Goal: Information Seeking & Learning: Learn about a topic

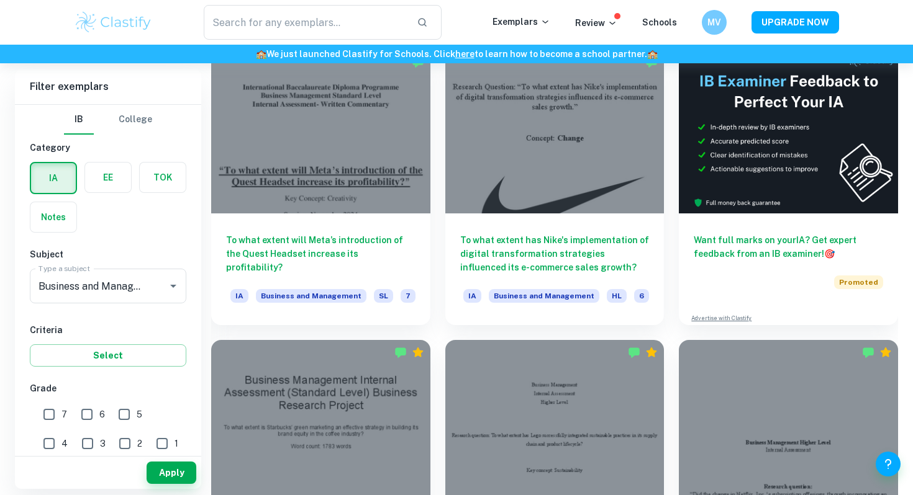
scroll to position [370, 0]
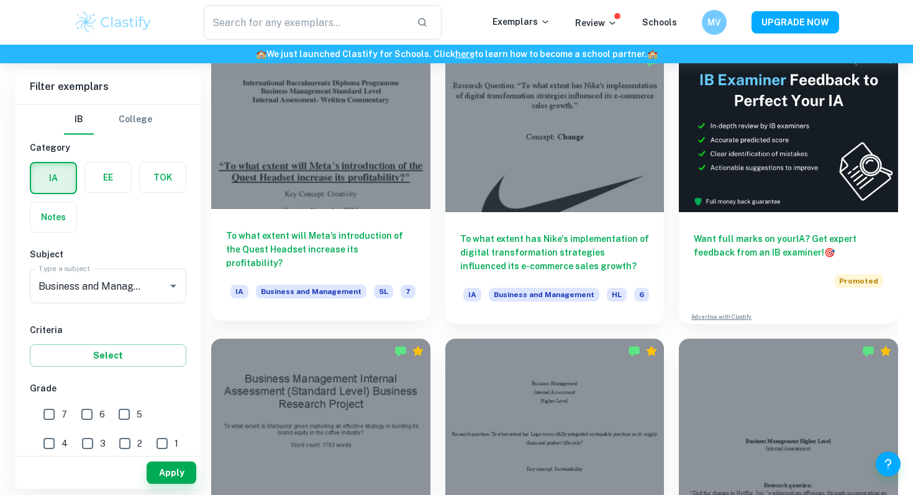
click at [327, 232] on h6 "To what extent will Meta’s introduction of the Quest Headset increase its profi…" at bounding box center [320, 249] width 189 height 41
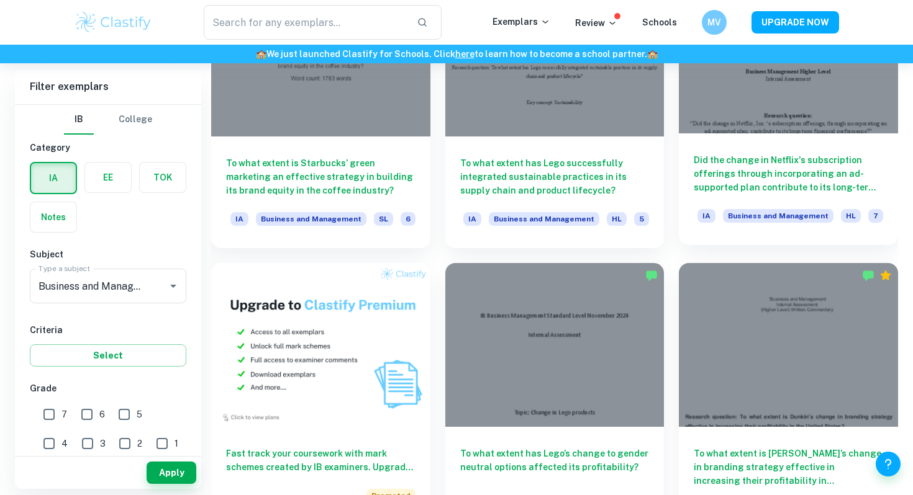
scroll to position [739, 0]
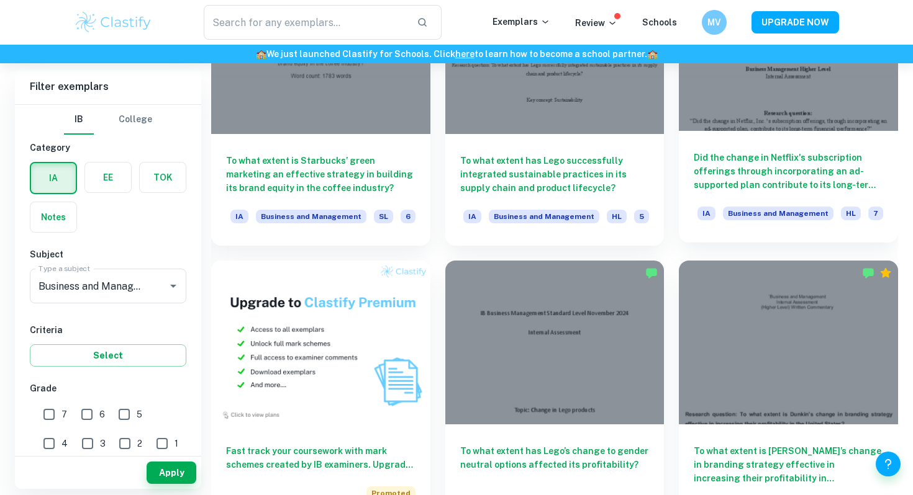
click at [743, 177] on h6 "Did the change in Netflix's subscription offerings through incorporating an ad-…" at bounding box center [787, 171] width 189 height 41
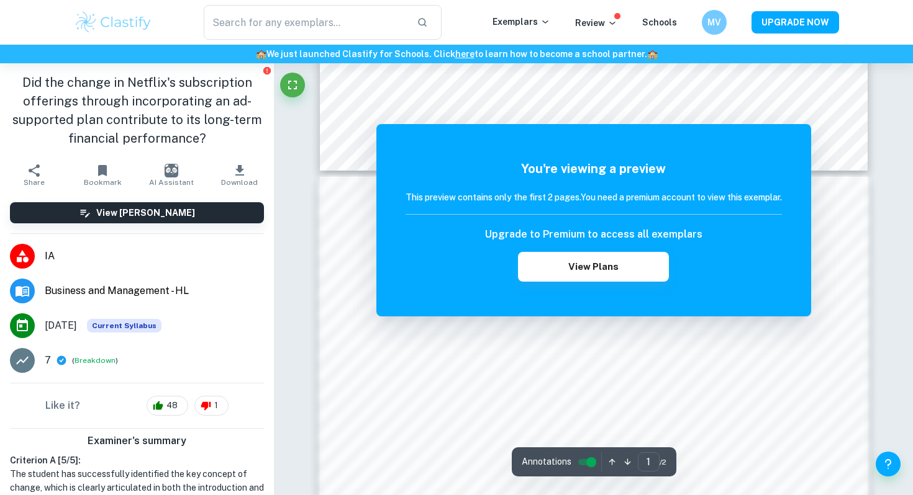
scroll to position [715, 0]
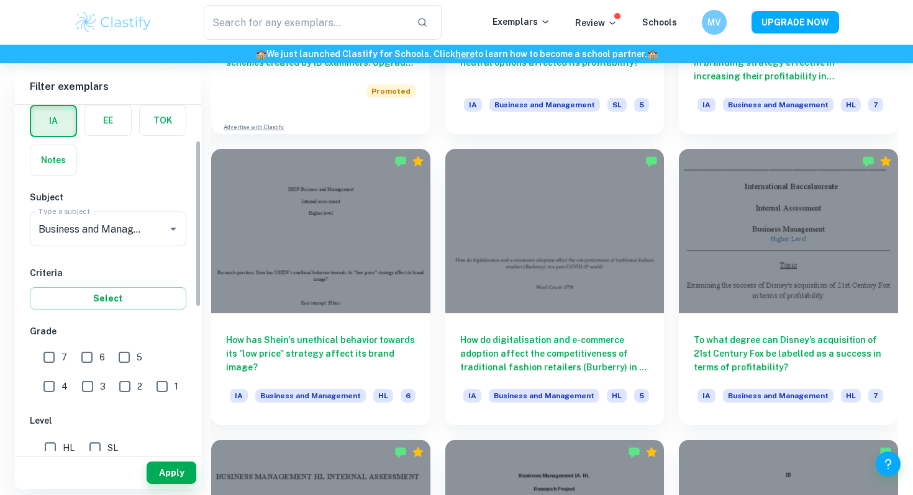
scroll to position [74, 0]
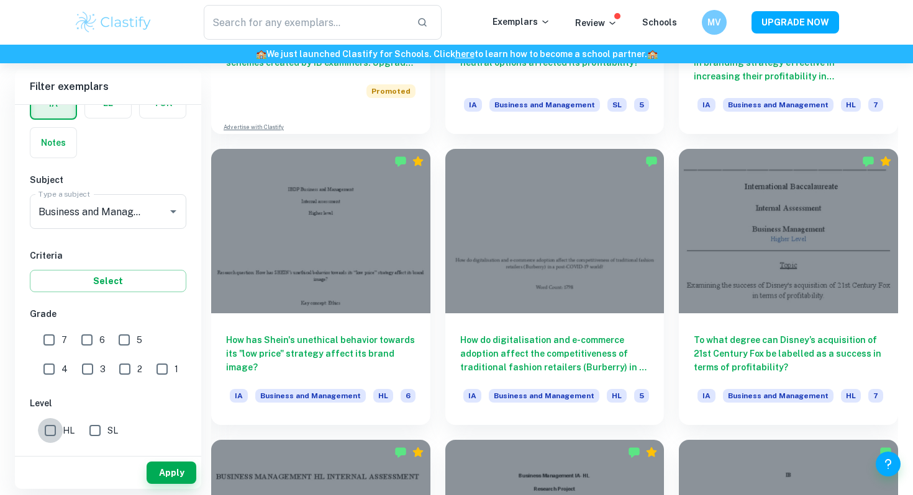
click at [55, 423] on input "HL" at bounding box center [50, 430] width 25 height 25
checkbox input "true"
click at [183, 474] on button "Apply" at bounding box center [172, 473] width 50 height 22
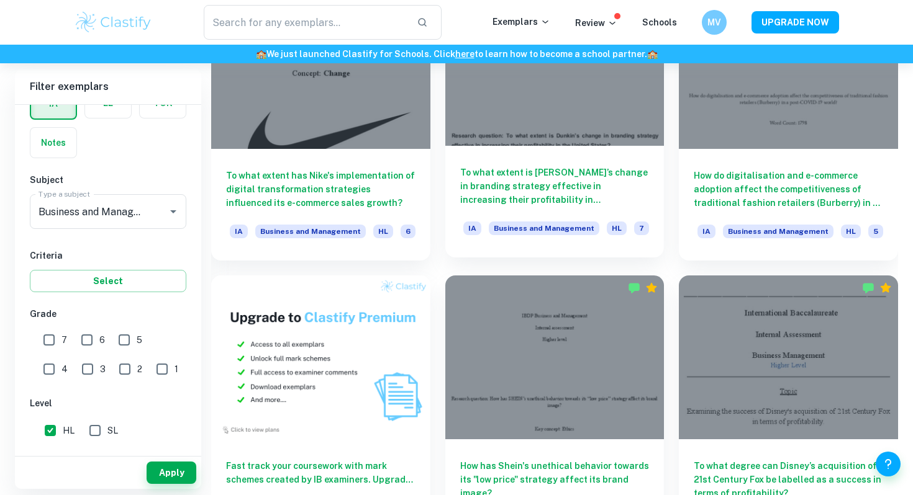
scroll to position [841, 0]
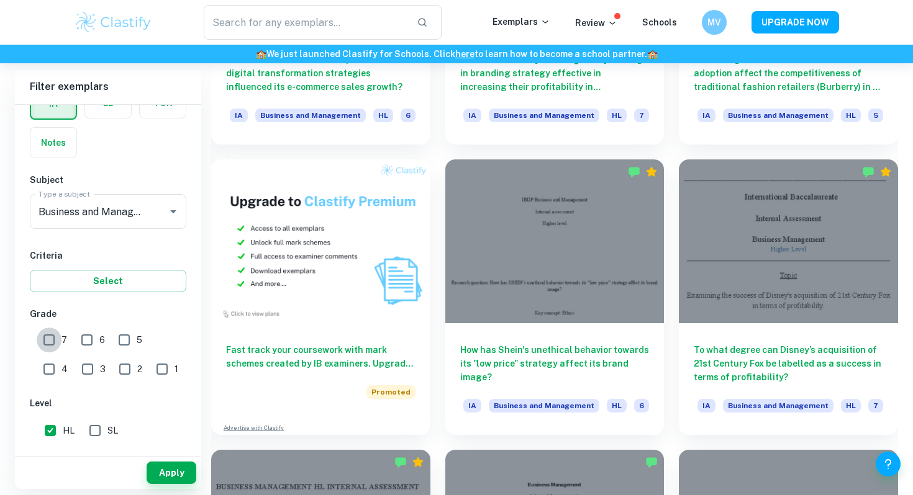
click at [49, 333] on input "7" at bounding box center [49, 340] width 25 height 25
checkbox input "true"
click at [177, 472] on button "Apply" at bounding box center [172, 473] width 50 height 22
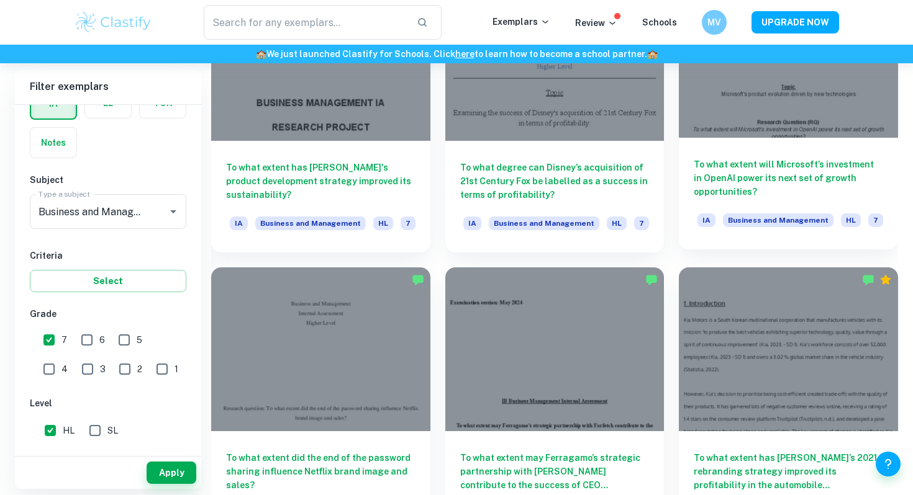
scroll to position [1366, 0]
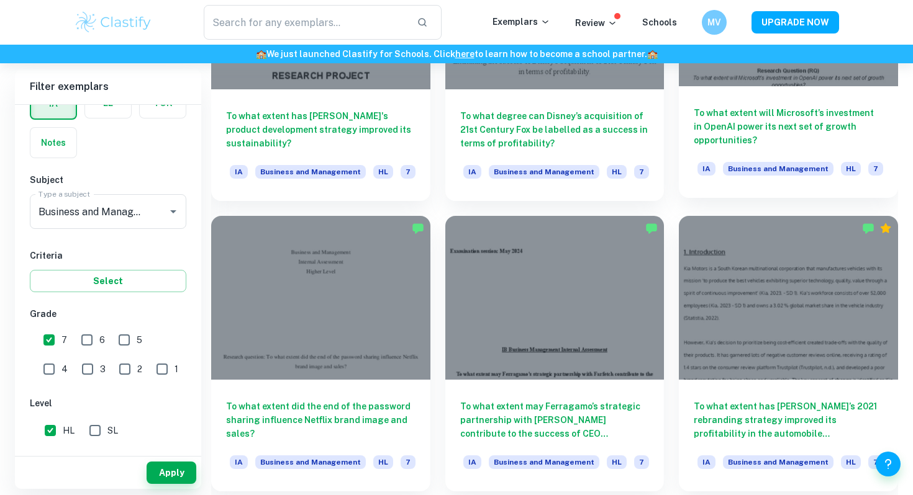
click at [770, 125] on h6 "To what extent will Microsoft’s investment in OpenAI power its next set of grow…" at bounding box center [787, 126] width 189 height 41
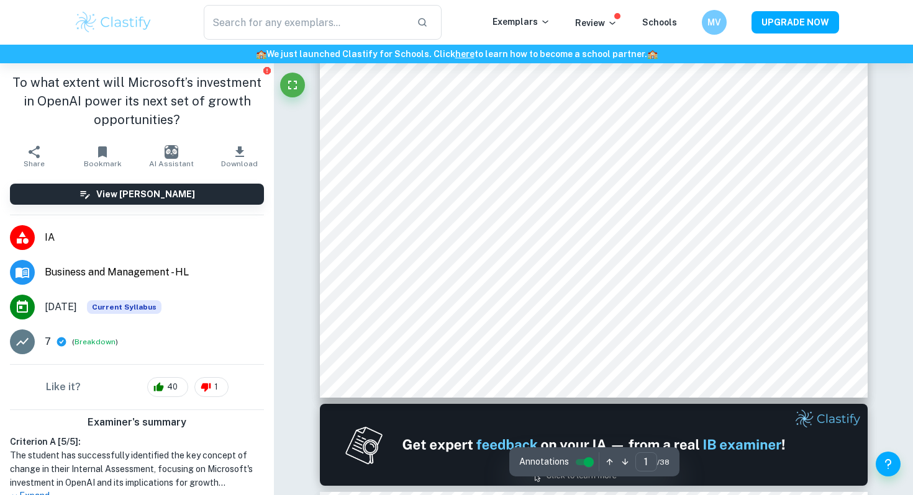
scroll to position [387, 0]
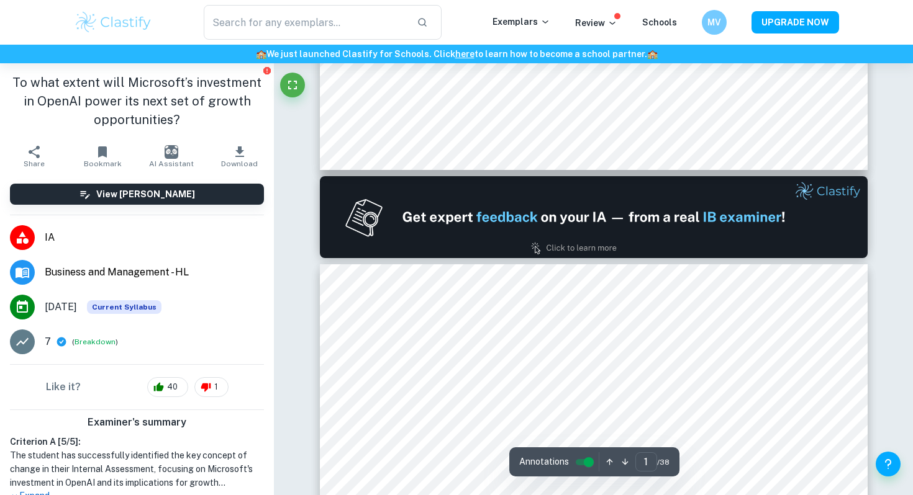
type input "2"
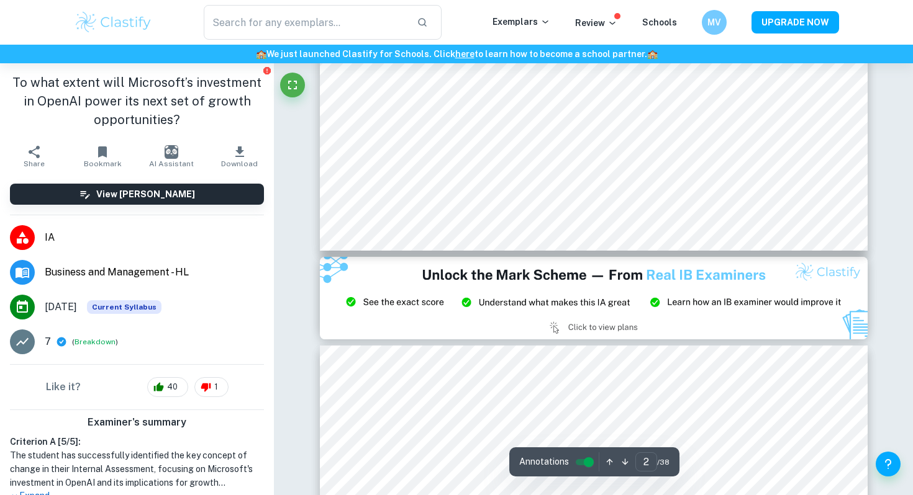
scroll to position [1346, 0]
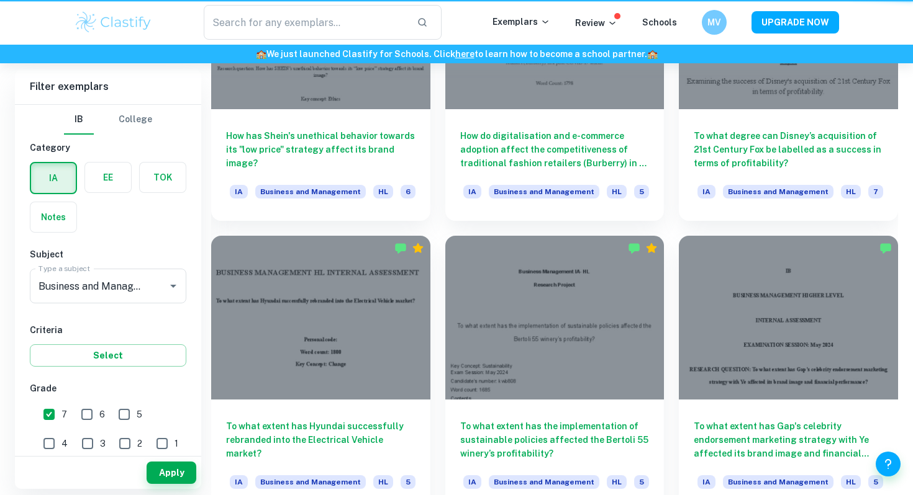
scroll to position [1366, 0]
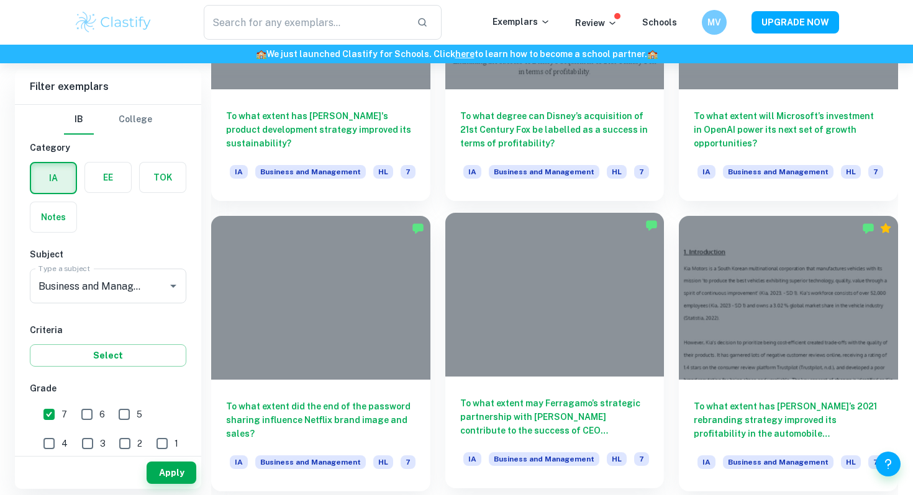
click at [530, 409] on h6 "To what extent may Ferragamo’s strategic partnership with [PERSON_NAME] contrib…" at bounding box center [554, 417] width 189 height 41
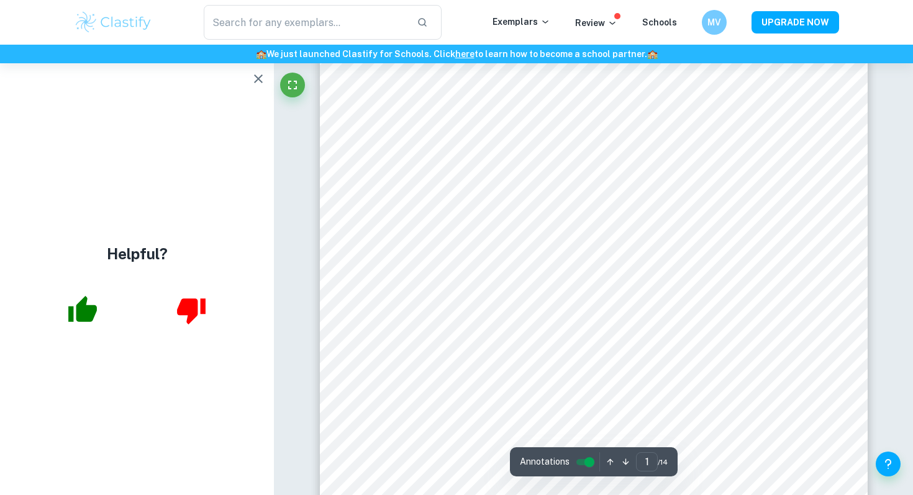
scroll to position [64, 0]
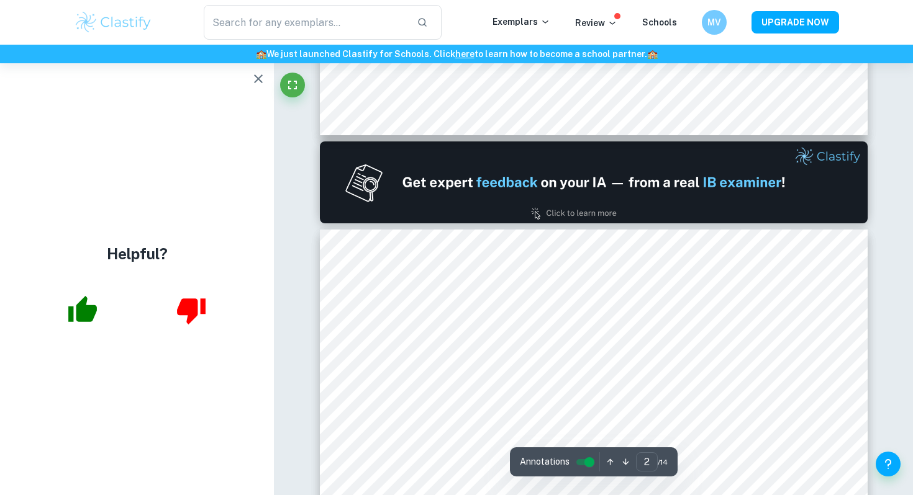
type input "1"
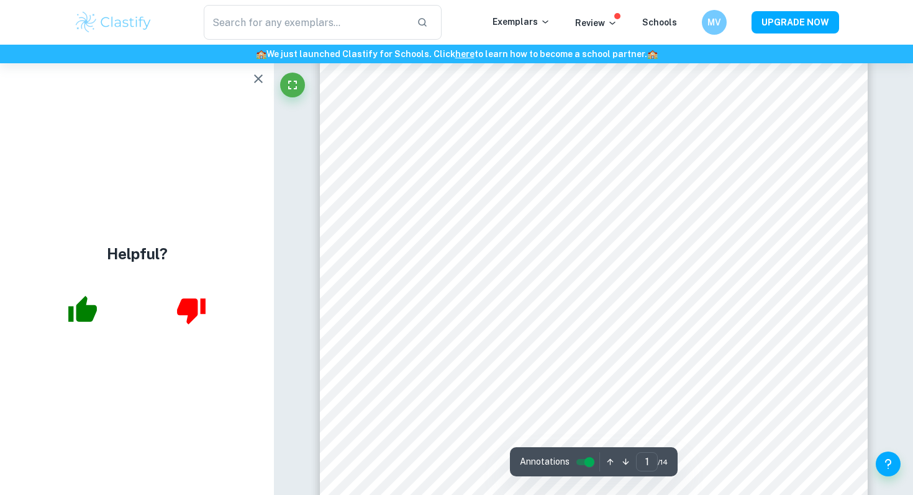
scroll to position [168, 0]
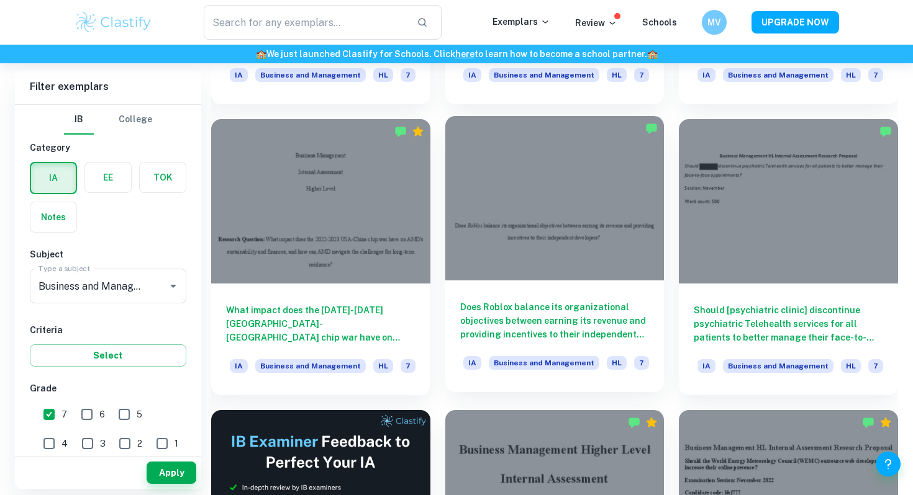
scroll to position [1754, 0]
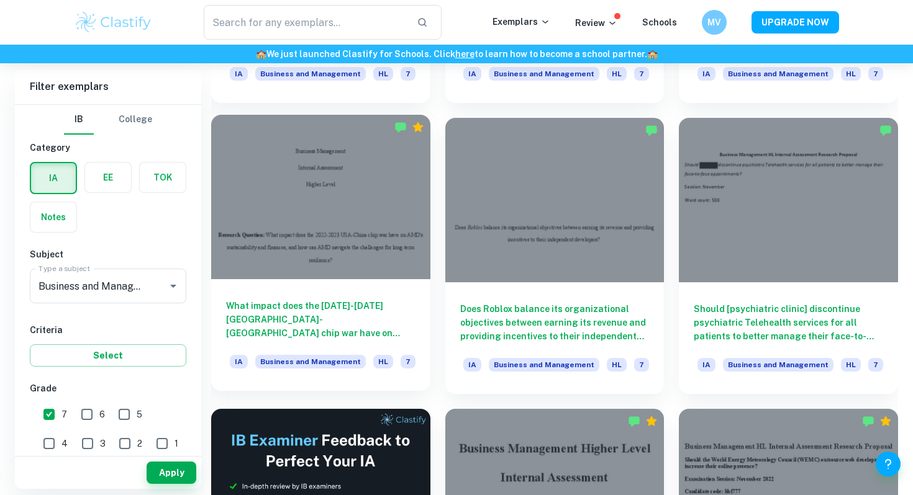
click at [386, 230] on div at bounding box center [320, 197] width 219 height 164
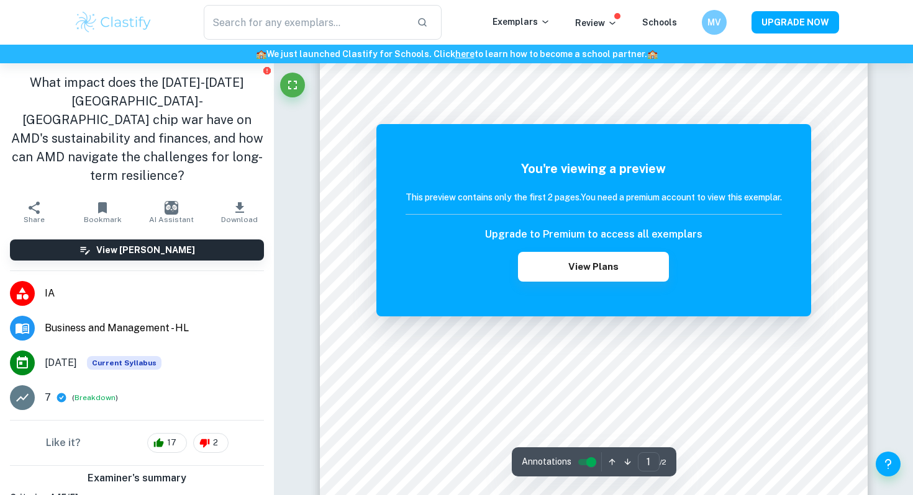
scroll to position [210, 0]
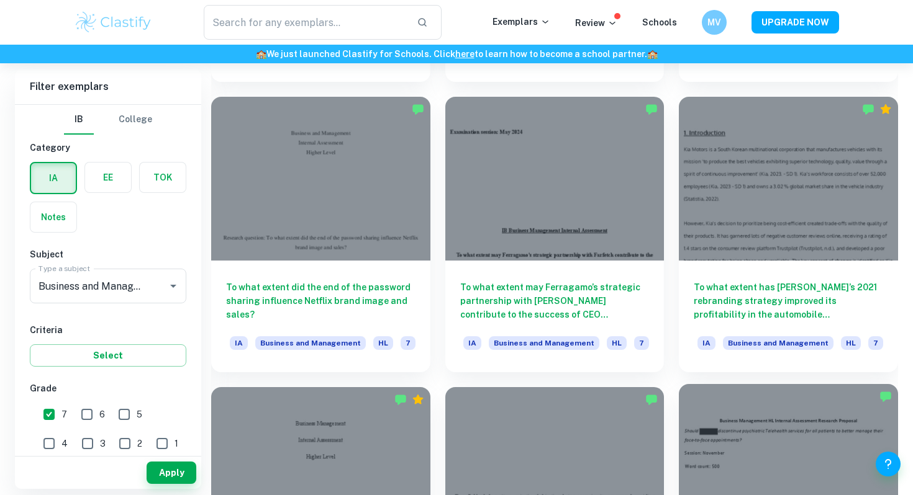
scroll to position [1483, 0]
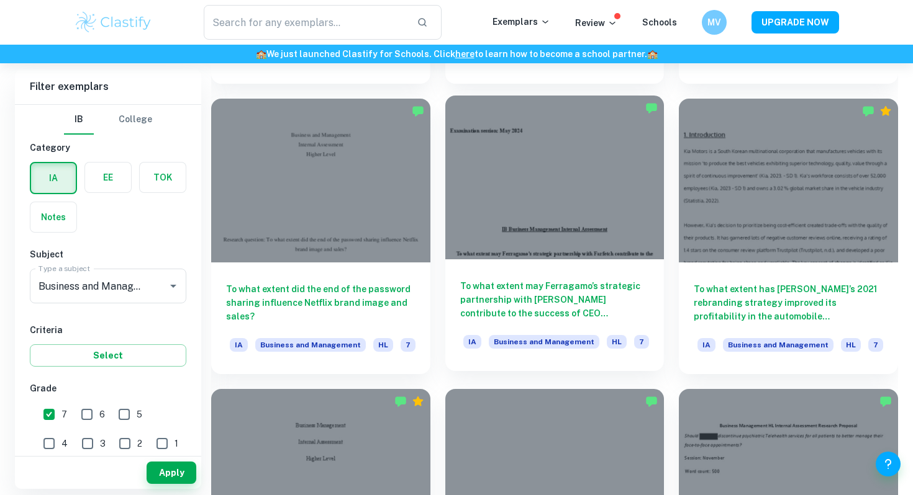
click at [533, 305] on h6 "To what extent may Ferragamo’s strategic partnership with [PERSON_NAME] contrib…" at bounding box center [554, 299] width 189 height 41
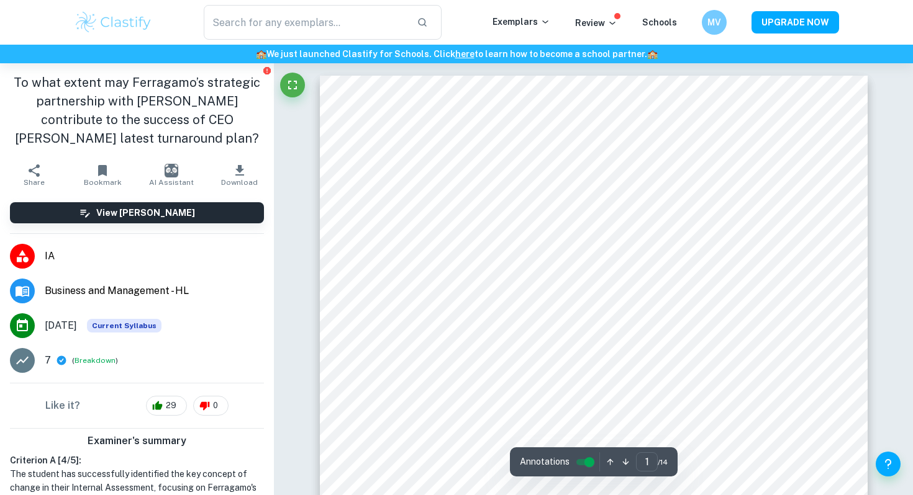
scroll to position [2, 0]
